Goal: Task Accomplishment & Management: Use online tool/utility

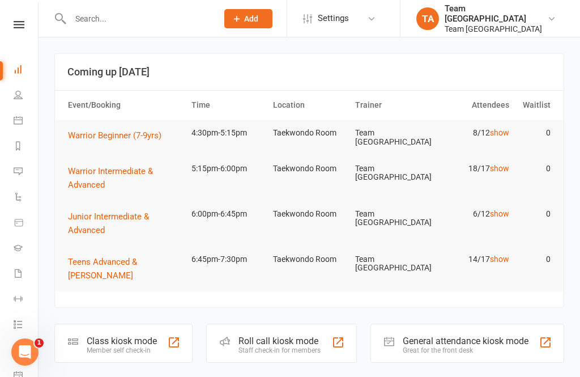
click at [5, 27] on link at bounding box center [19, 24] width 40 height 7
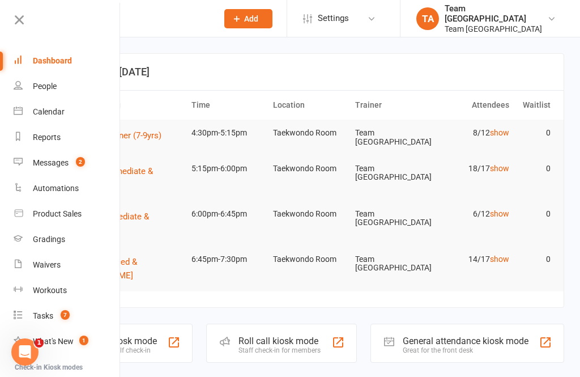
click at [61, 110] on div "Calendar" at bounding box center [49, 111] width 32 height 9
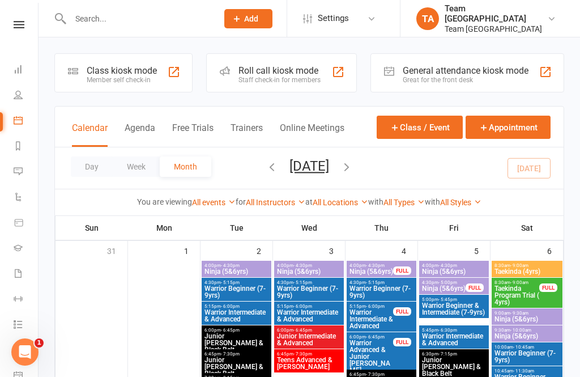
click at [78, 147] on div "Calendar Agenda Free Trials Trainers Online Meetings Class / Event Appointment" at bounding box center [309, 126] width 509 height 41
click at [82, 173] on button "Day" at bounding box center [92, 166] width 42 height 20
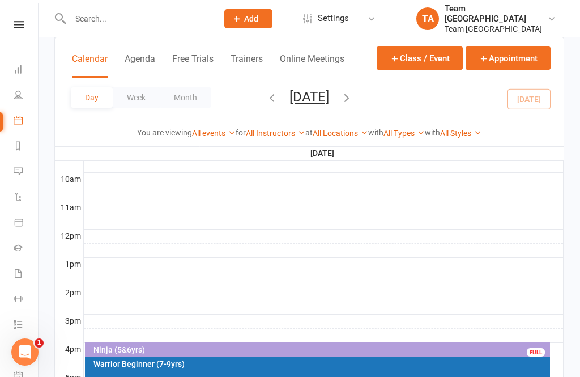
scroll to position [419, 0]
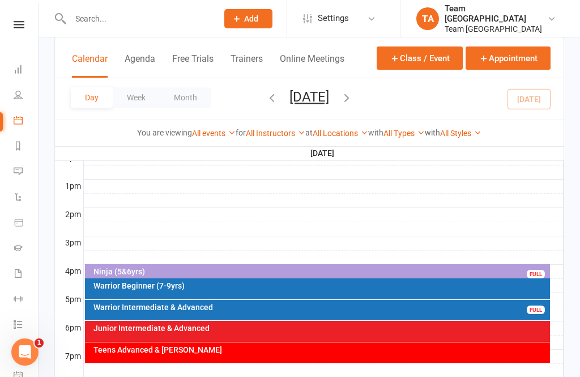
click at [210, 288] on div "Warrior Beginner (7-9yrs)" at bounding box center [320, 286] width 455 height 8
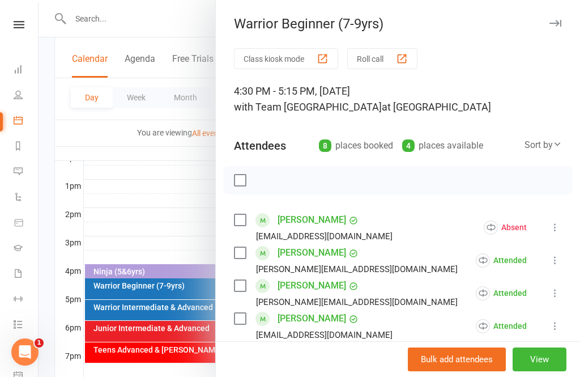
click at [541, 371] on button "View" at bounding box center [540, 359] width 54 height 24
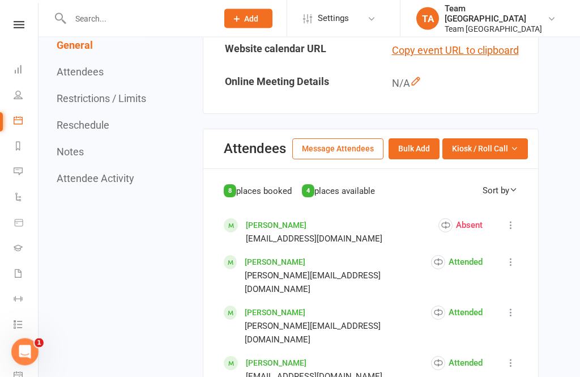
scroll to position [459, 0]
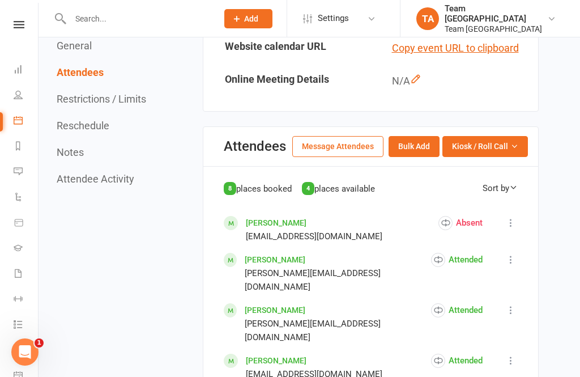
click at [520, 153] on button "Kiosk / Roll Call" at bounding box center [485, 146] width 86 height 20
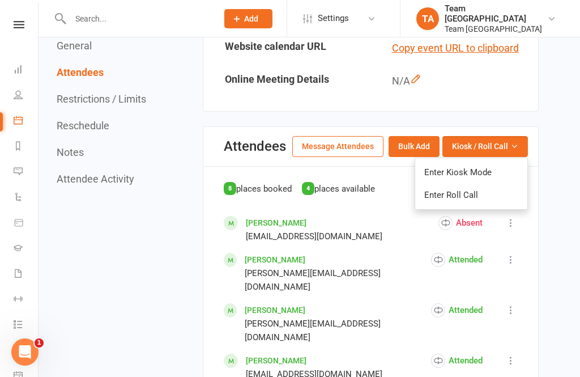
click at [492, 193] on link "Enter Roll Call" at bounding box center [471, 195] width 112 height 23
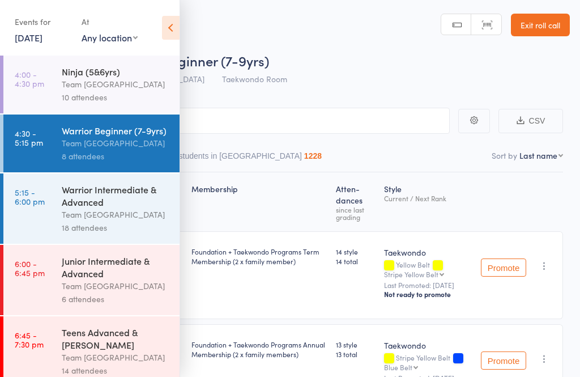
click at [139, 144] on div "Team [GEOGRAPHIC_DATA]" at bounding box center [116, 143] width 108 height 13
click at [173, 31] on icon at bounding box center [171, 28] width 18 height 24
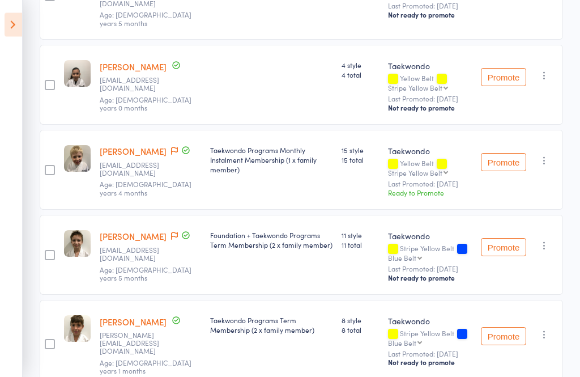
scroll to position [427, 0]
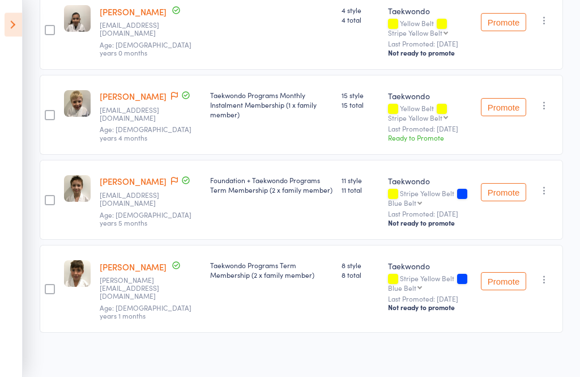
click at [498, 117] on button "Promote" at bounding box center [503, 108] width 45 height 18
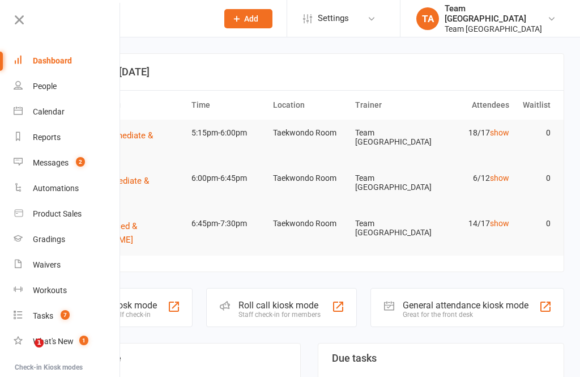
click at [59, 112] on div "Calendar" at bounding box center [49, 111] width 32 height 9
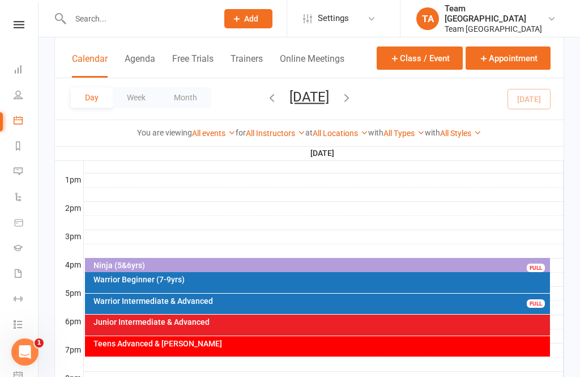
scroll to position [432, 0]
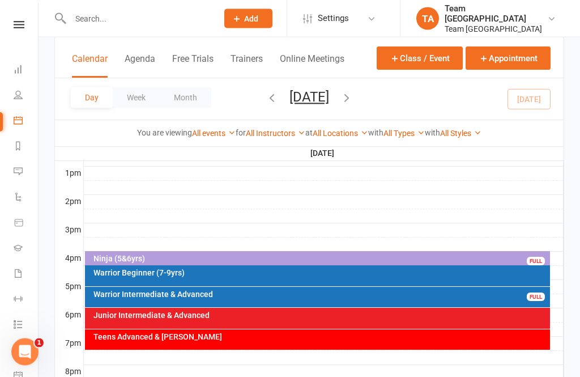
click at [263, 298] on div "Warrior Intermediate & Advanced FULL" at bounding box center [318, 297] width 466 height 20
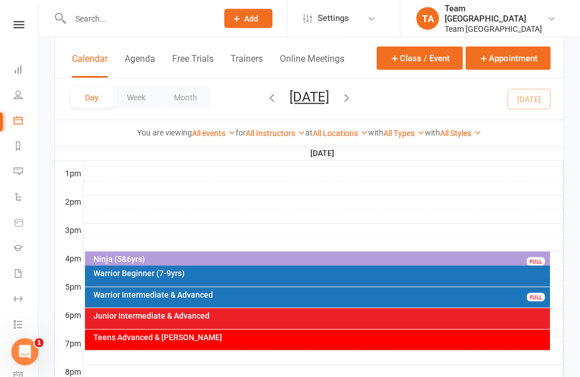
scroll to position [432, 0]
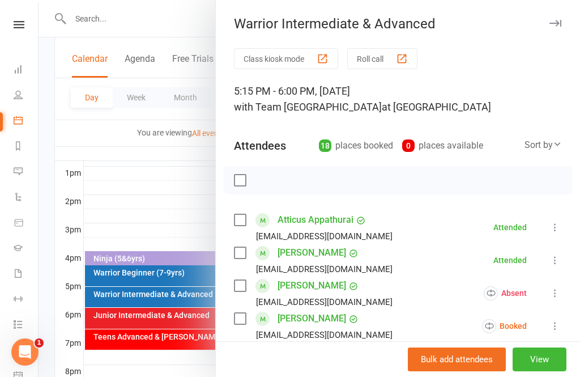
click at [546, 371] on button "View" at bounding box center [540, 359] width 54 height 24
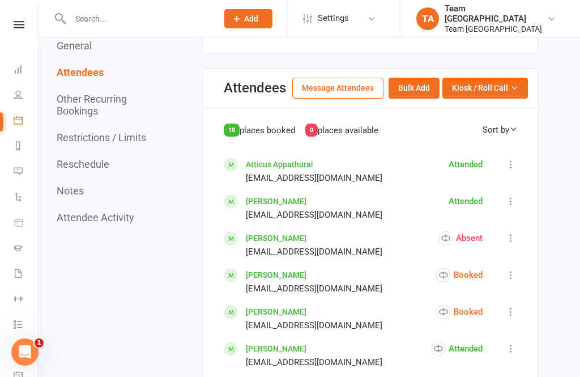
scroll to position [491, 0]
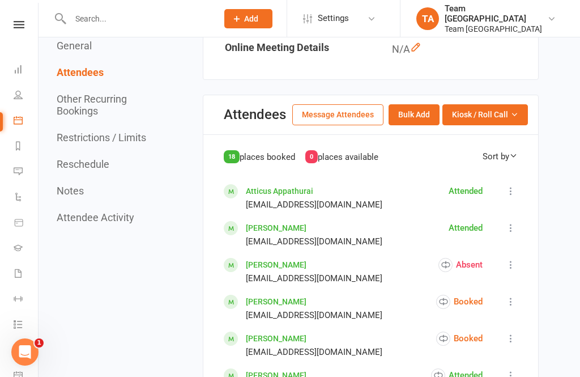
click at [511, 114] on icon "button" at bounding box center [514, 114] width 8 height 8
click at [477, 161] on link "Enter Roll Call" at bounding box center [471, 163] width 112 height 23
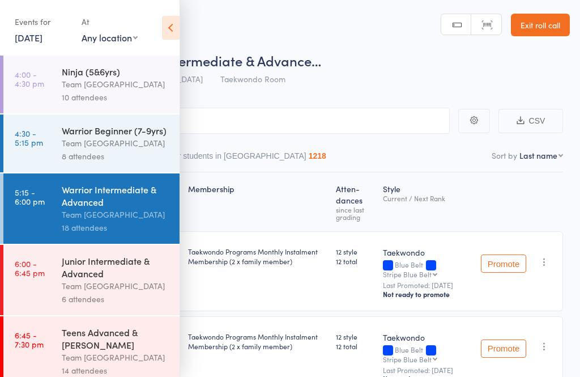
click at [135, 216] on div "Team [GEOGRAPHIC_DATA]" at bounding box center [116, 214] width 108 height 13
click at [178, 32] on icon at bounding box center [171, 28] width 18 height 24
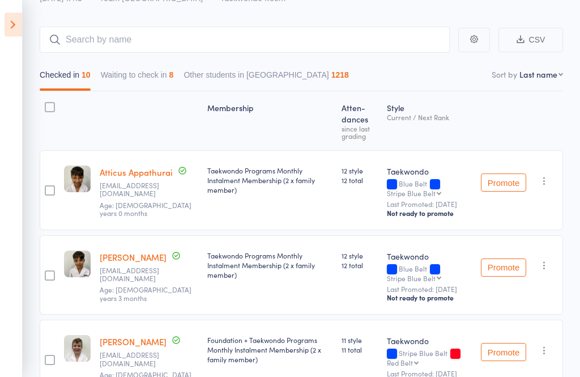
scroll to position [82, 0]
click at [150, 86] on button "Waiting to check in 8" at bounding box center [137, 77] width 73 height 26
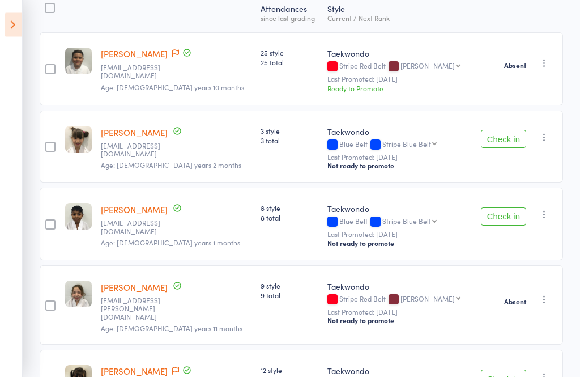
scroll to position [175, 0]
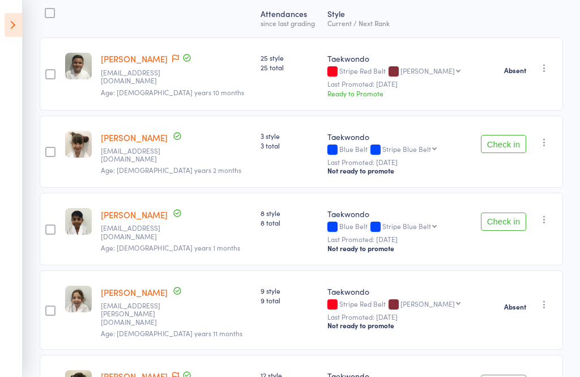
click at [497, 140] on button "Check in" at bounding box center [503, 144] width 45 height 18
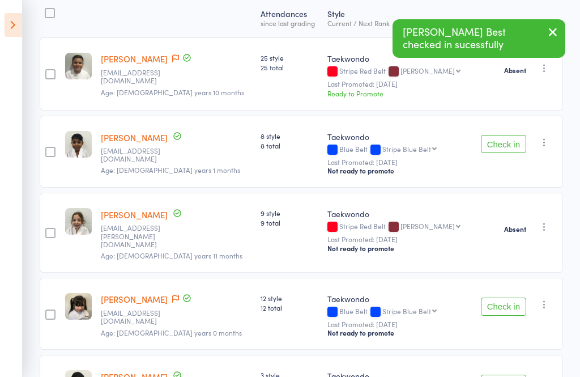
click at [508, 145] on button "Check in" at bounding box center [503, 144] width 45 height 18
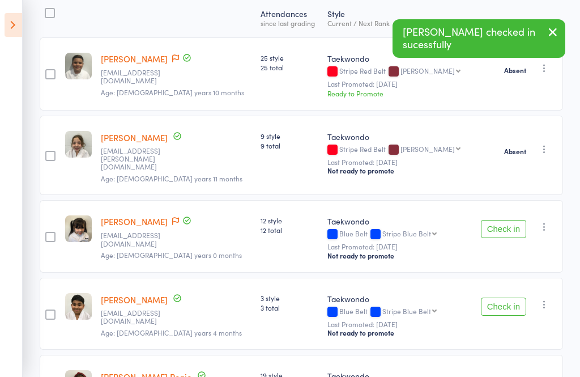
click at [498, 224] on button "Check in" at bounding box center [503, 229] width 45 height 18
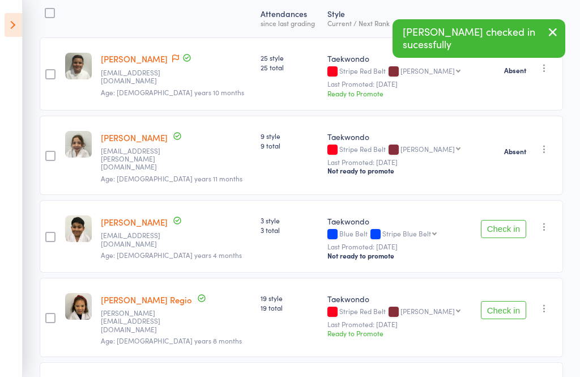
click at [549, 223] on icon "button" at bounding box center [544, 226] width 11 height 11
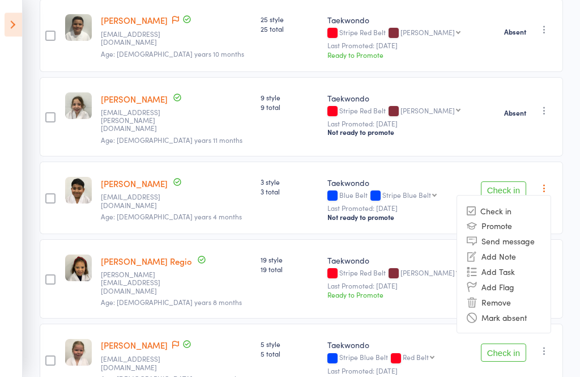
scroll to position [235, 0]
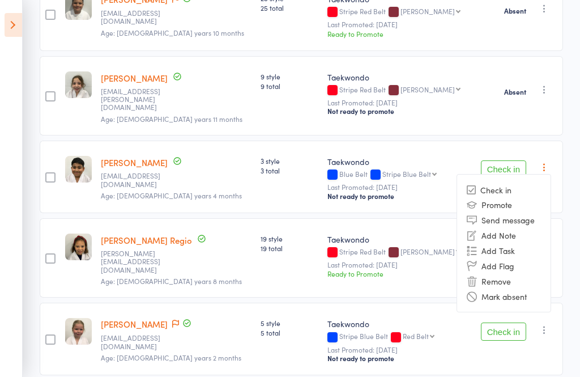
click at [531, 288] on li "Mark absent" at bounding box center [503, 295] width 93 height 15
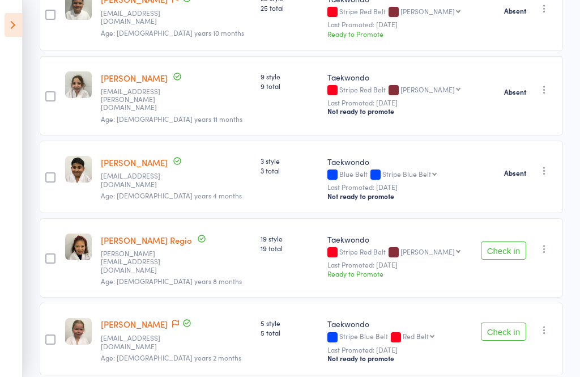
click at [504, 246] on button "Check in" at bounding box center [503, 250] width 45 height 18
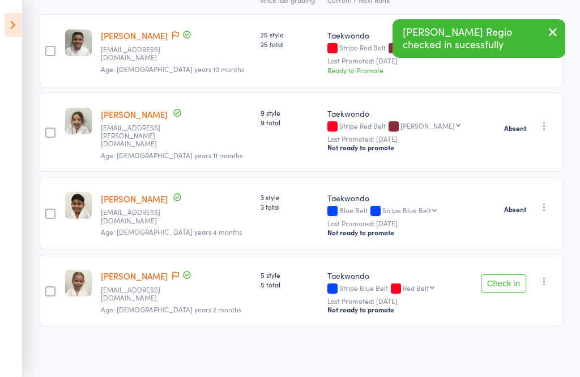
scroll to position [157, 0]
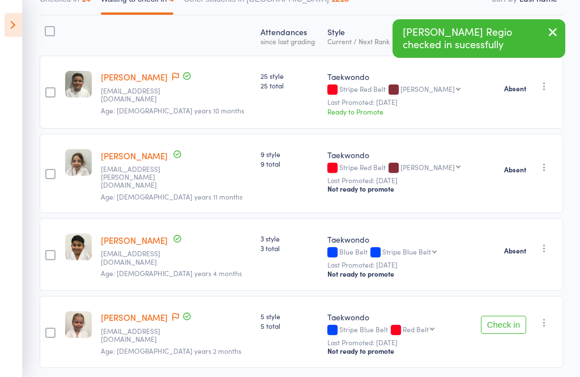
click at [558, 321] on div "Check in Check in Promote Send message Add Note Add Task Add Flag Remove Mark a…" at bounding box center [517, 332] width 91 height 73
click at [546, 323] on button "button" at bounding box center [545, 323] width 14 height 14
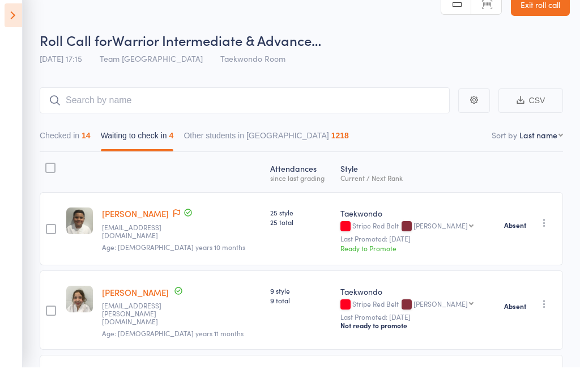
scroll to position [0, 0]
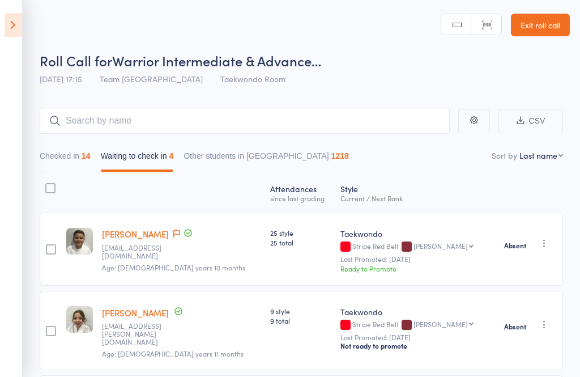
click at [547, 20] on link "Exit roll call" at bounding box center [540, 25] width 59 height 23
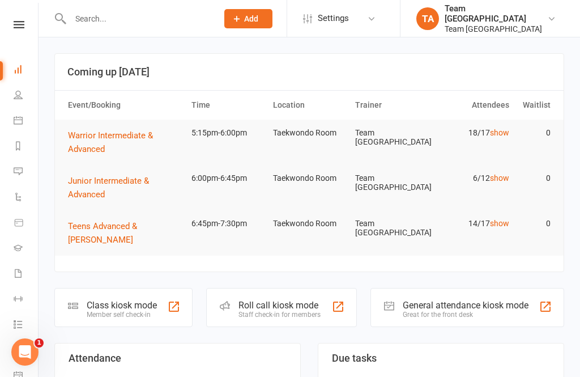
click at [16, 25] on icon at bounding box center [19, 24] width 11 height 7
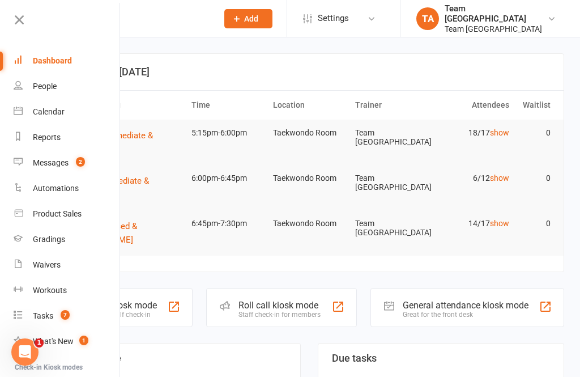
click at [63, 112] on div "Calendar" at bounding box center [49, 111] width 32 height 9
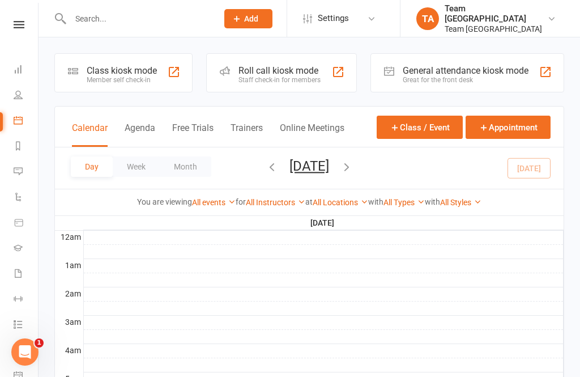
click at [316, 164] on button "[DATE]" at bounding box center [309, 166] width 40 height 16
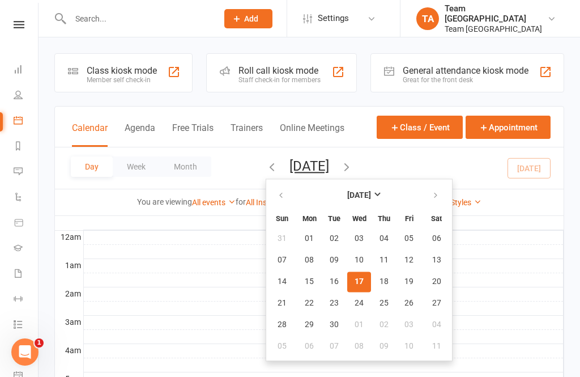
click at [355, 285] on span "17" at bounding box center [359, 281] width 9 height 9
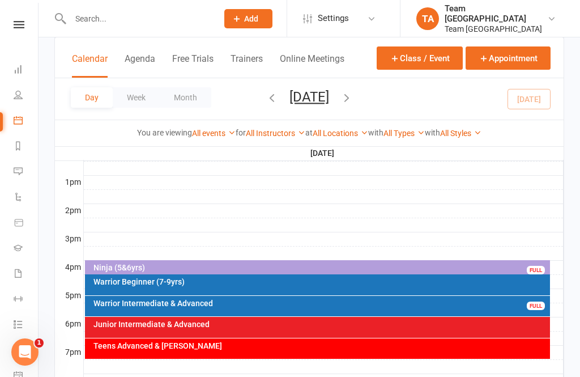
scroll to position [427, 0]
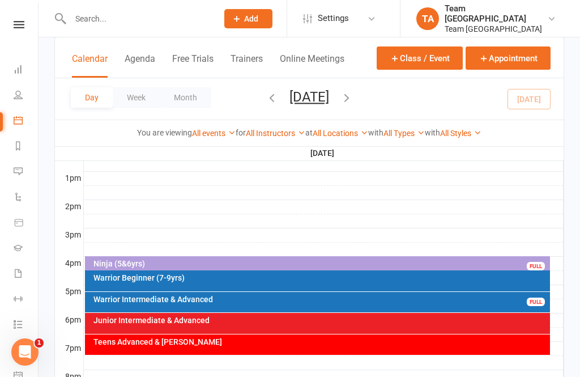
click at [253, 301] on div "Warrior Intermediate & Advanced" at bounding box center [320, 299] width 455 height 8
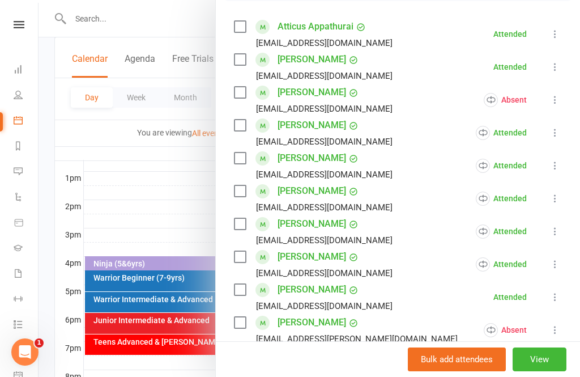
scroll to position [191, 0]
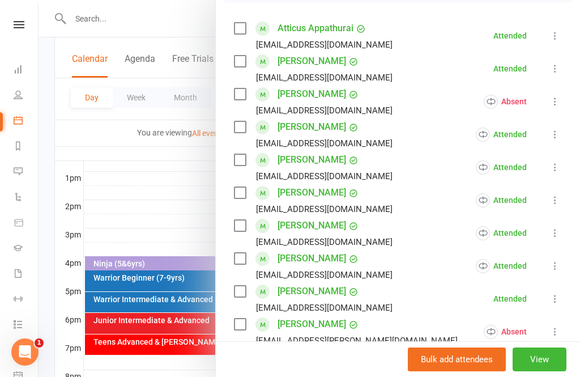
click at [310, 128] on link "[PERSON_NAME]" at bounding box center [312, 127] width 69 height 18
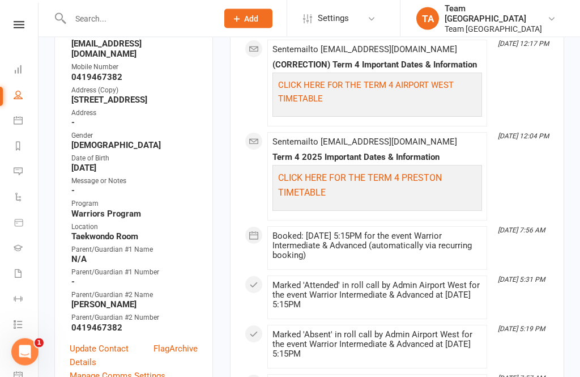
scroll to position [329, 0]
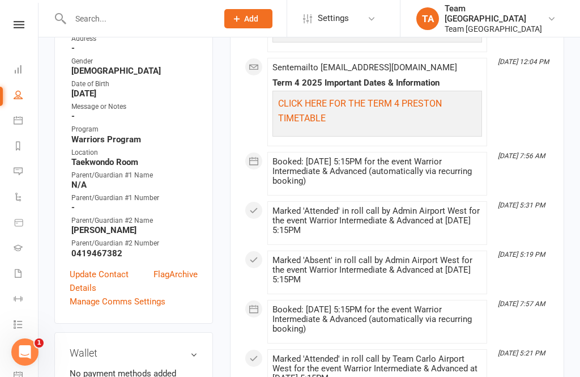
click at [162, 267] on link "Flag" at bounding box center [162, 280] width 16 height 27
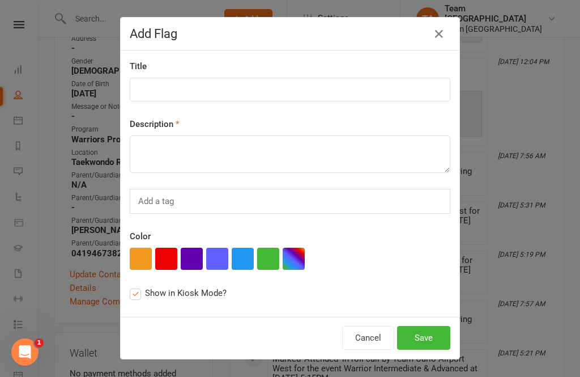
click at [147, 260] on button "button" at bounding box center [141, 259] width 22 height 22
click at [180, 84] on input at bounding box center [290, 90] width 321 height 24
type input "2 tapes next class GH"
click at [184, 155] on textarea at bounding box center [290, 153] width 321 height 37
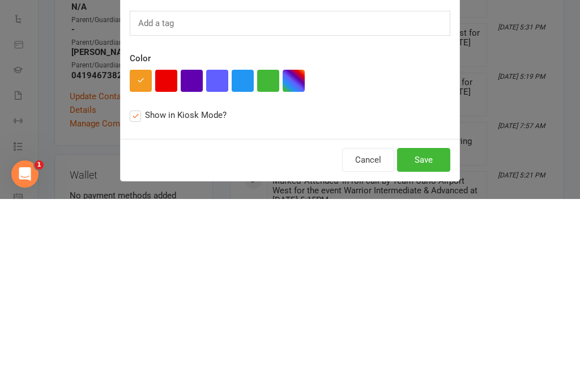
type textarea "2 tapes next class GH"
click at [427, 326] on button "Save" at bounding box center [423, 338] width 53 height 24
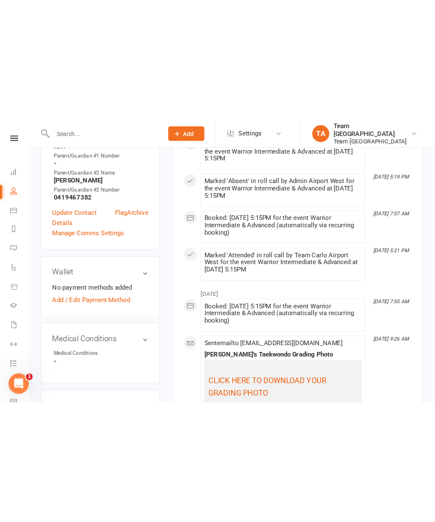
scroll to position [2136, 0]
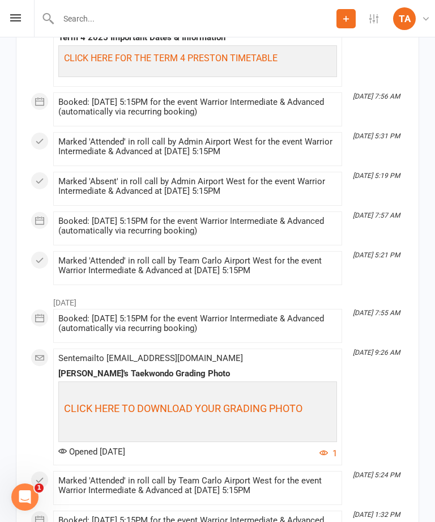
click at [9, 27] on div "Prospect Member Non-attending contact Class / event Appointment Grading event T…" at bounding box center [217, 18] width 435 height 37
click at [6, 16] on div "Prospect Member Non-attending contact Class / event Appointment Grading event T…" at bounding box center [217, 18] width 435 height 37
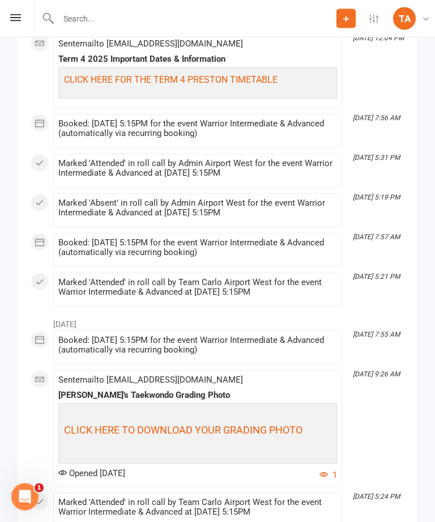
scroll to position [2115, 0]
click at [20, 20] on icon at bounding box center [15, 17] width 11 height 7
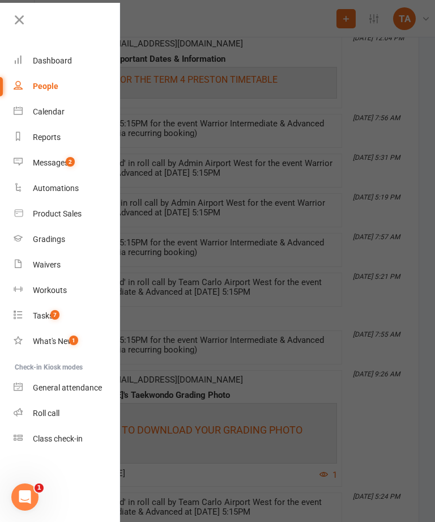
click at [36, 376] on div "Roll call" at bounding box center [46, 412] width 27 height 9
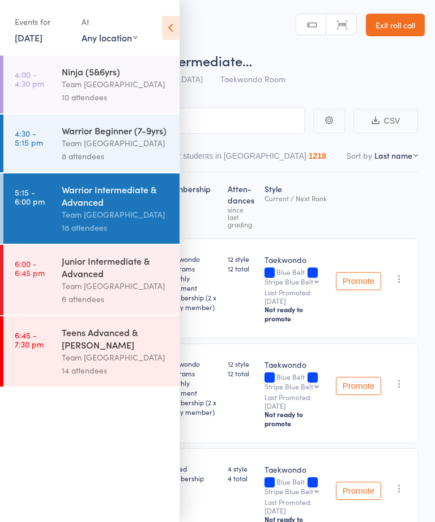
click at [104, 279] on div "Junior Intermediate & Advanced" at bounding box center [116, 266] width 108 height 25
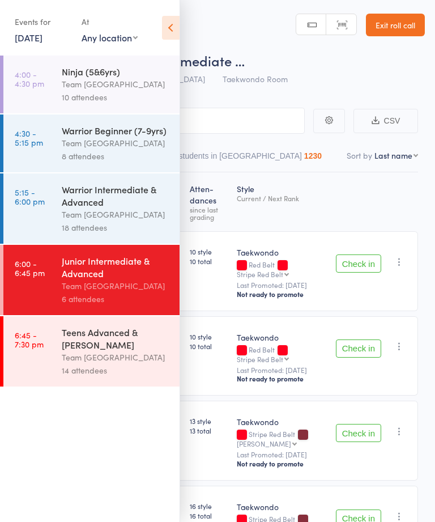
click at [178, 29] on icon at bounding box center [171, 28] width 18 height 24
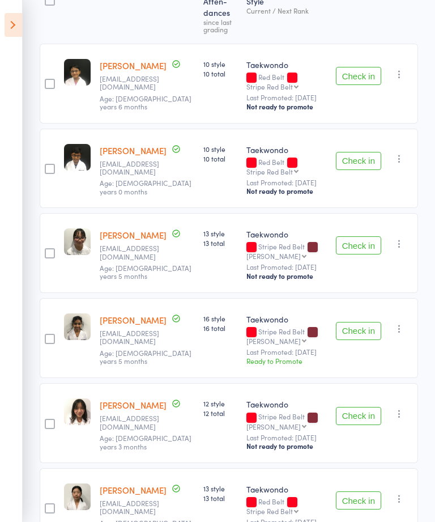
scroll to position [246, 0]
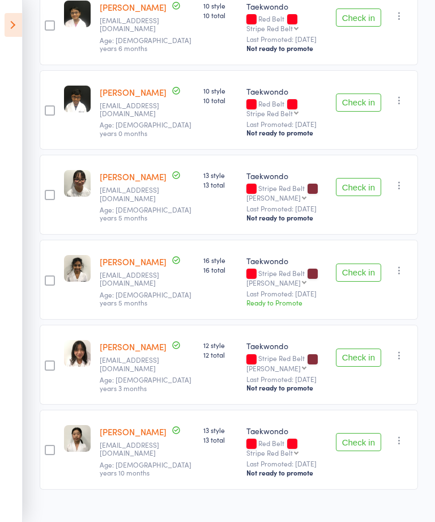
click at [369, 367] on button "Check in" at bounding box center [358, 357] width 45 height 18
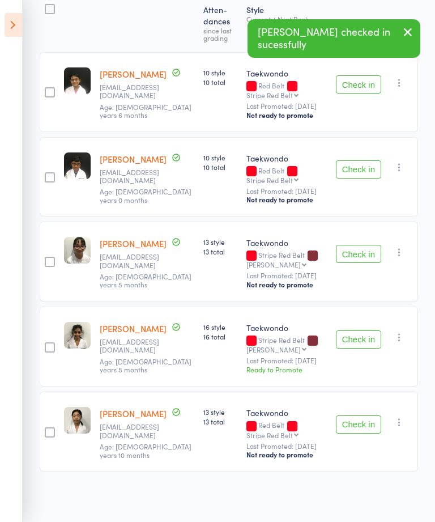
scroll to position [153, 0]
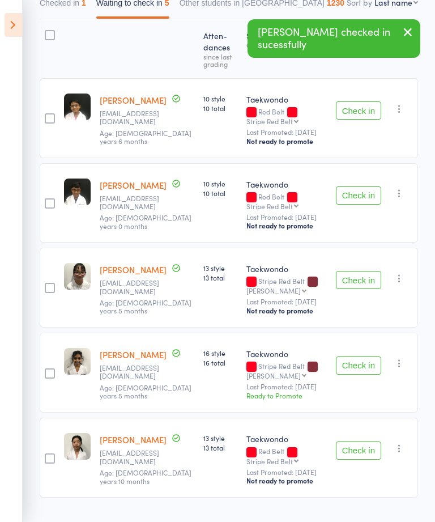
click at [367, 289] on button "Check in" at bounding box center [358, 280] width 45 height 18
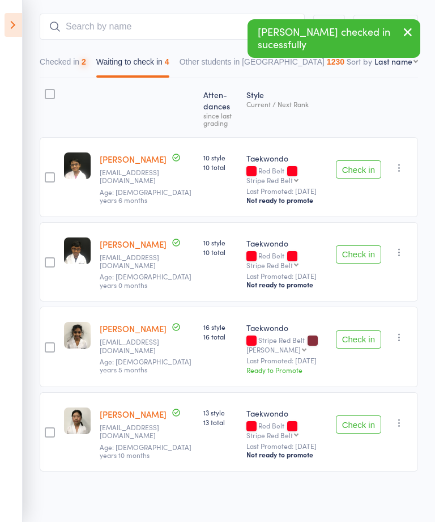
scroll to position [60, 0]
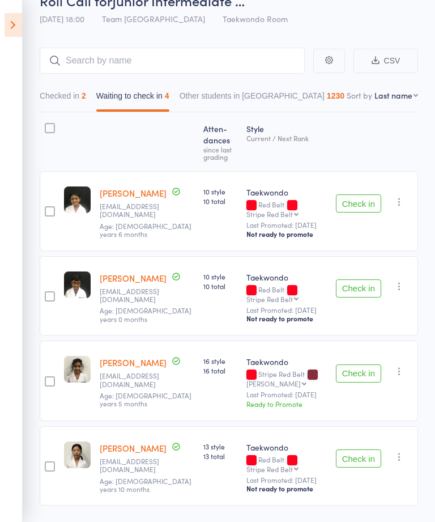
click at [75, 105] on button "Checked in 2" at bounding box center [63, 99] width 46 height 26
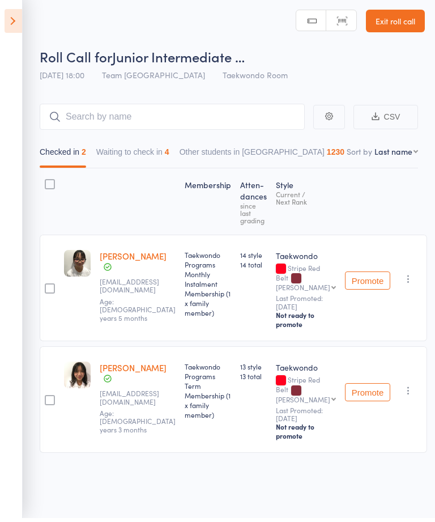
scroll to position [4, 0]
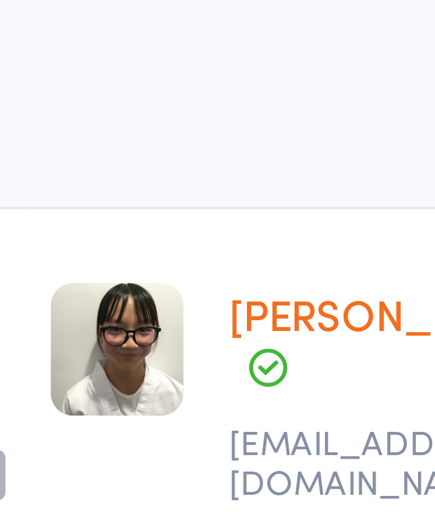
click at [64, 253] on img at bounding box center [77, 266] width 27 height 27
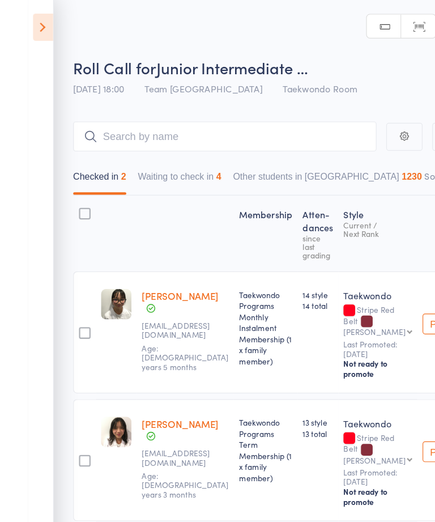
scroll to position [0, 0]
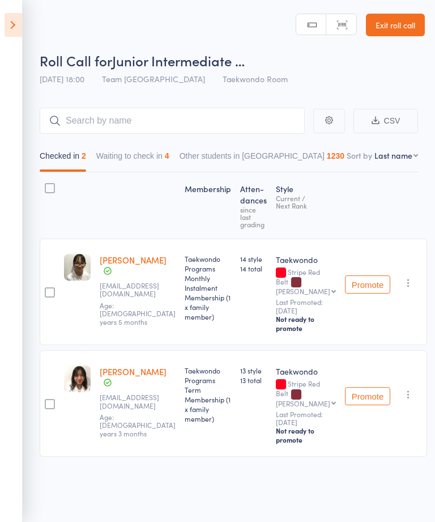
click at [132, 155] on button "Waiting to check in 4" at bounding box center [132, 159] width 73 height 26
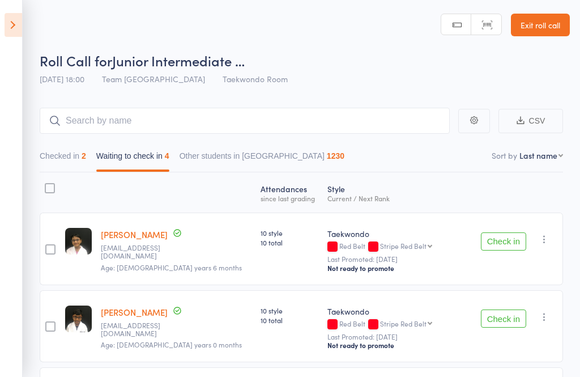
click at [434, 243] on button "Check in" at bounding box center [503, 241] width 45 height 18
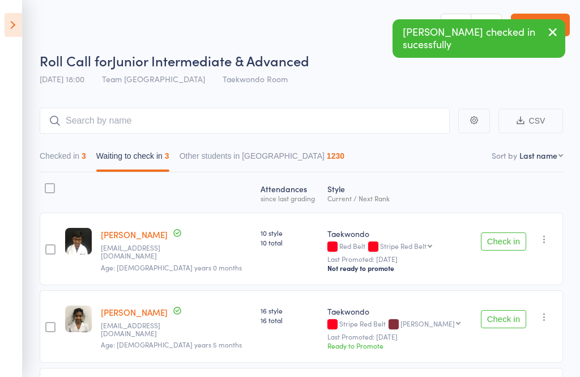
click at [434, 242] on button "Check in" at bounding box center [503, 241] width 45 height 18
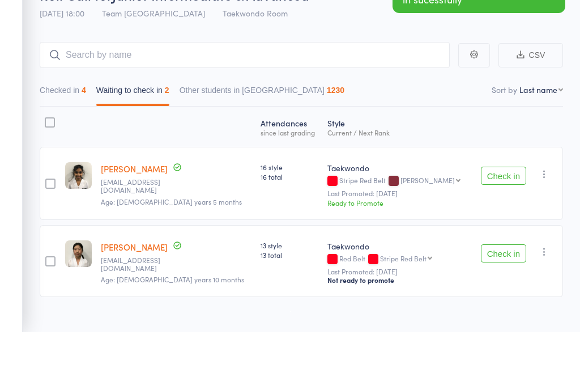
scroll to position [2, 0]
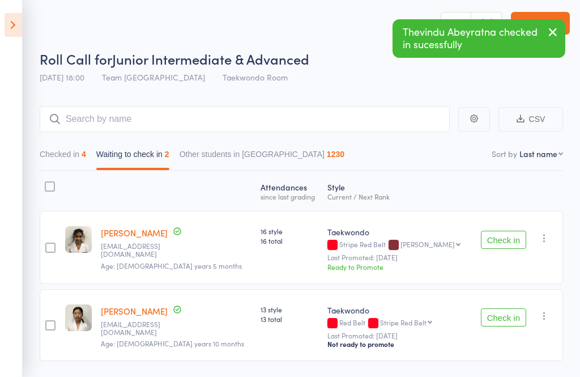
click at [434, 321] on icon "button" at bounding box center [544, 315] width 11 height 11
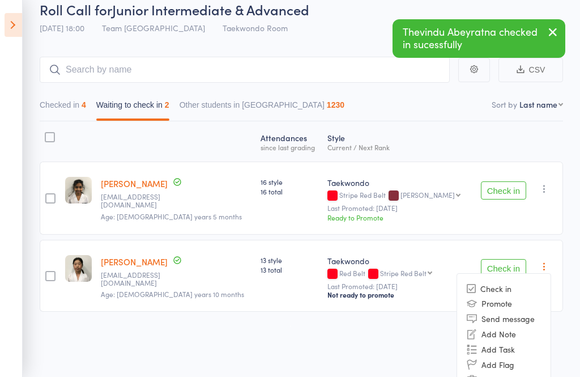
click at [434, 186] on button "button" at bounding box center [545, 189] width 14 height 14
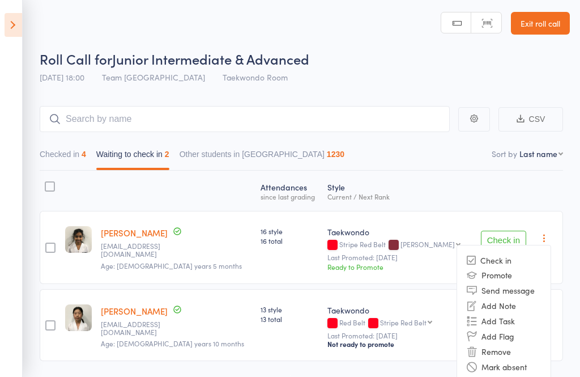
click at [434, 367] on li "Mark absent" at bounding box center [503, 366] width 93 height 15
